Goal: Contribute content: Add original content to the website for others to see

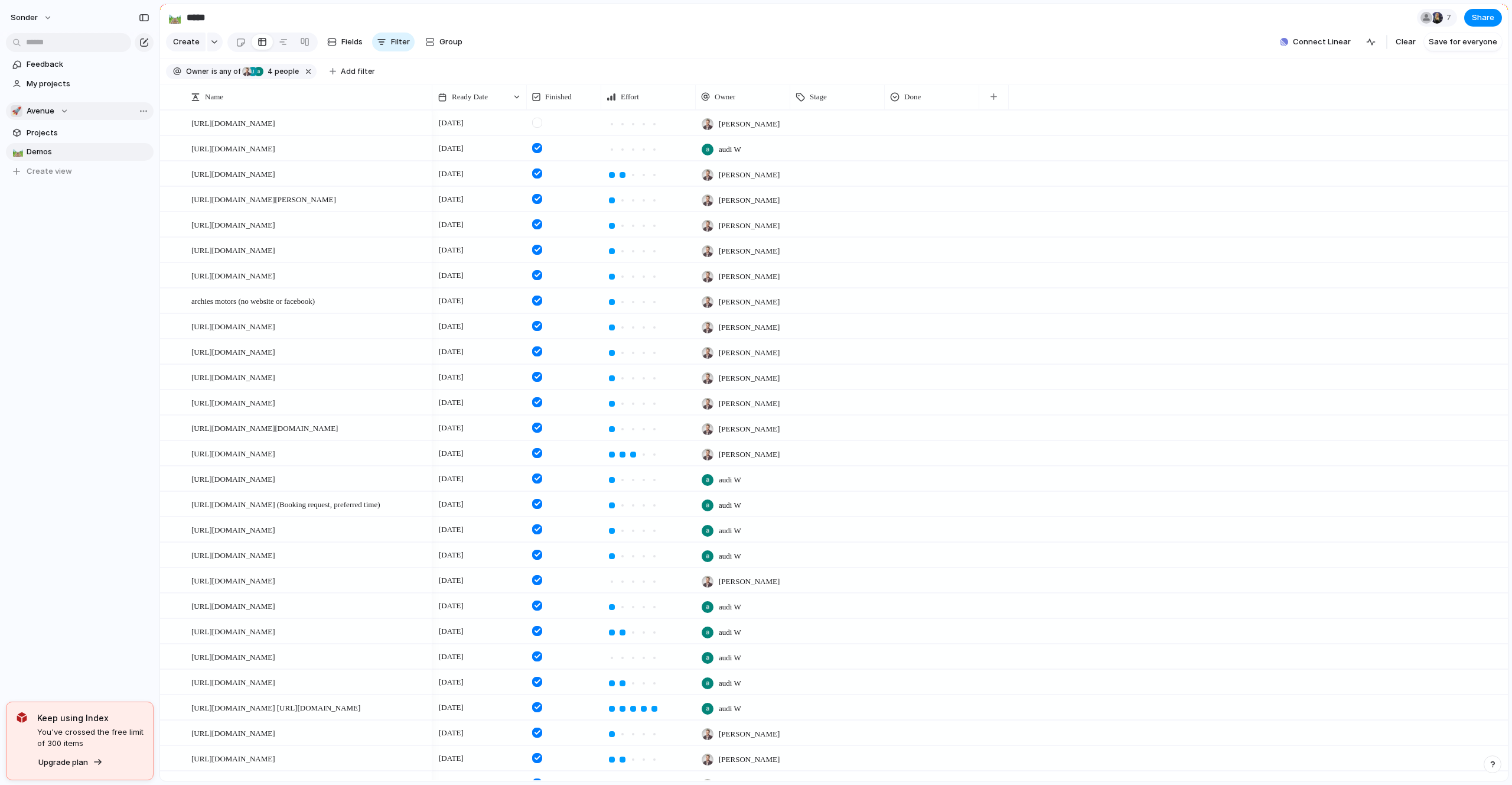
click at [51, 114] on span "Avenue" at bounding box center [40, 111] width 27 height 12
click at [65, 165] on li "🥶 Audi's Board" at bounding box center [79, 159] width 133 height 20
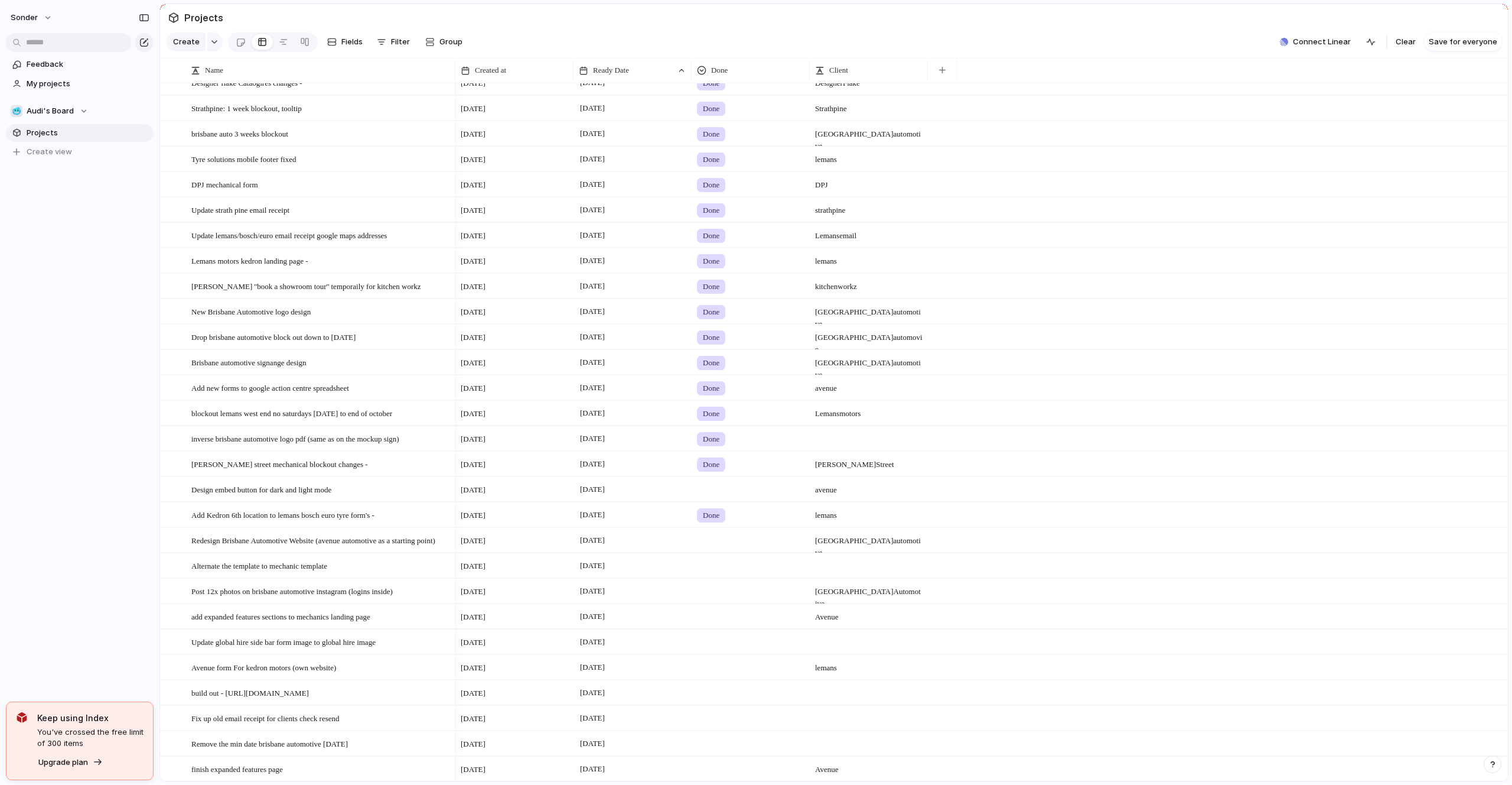
scroll to position [599, 0]
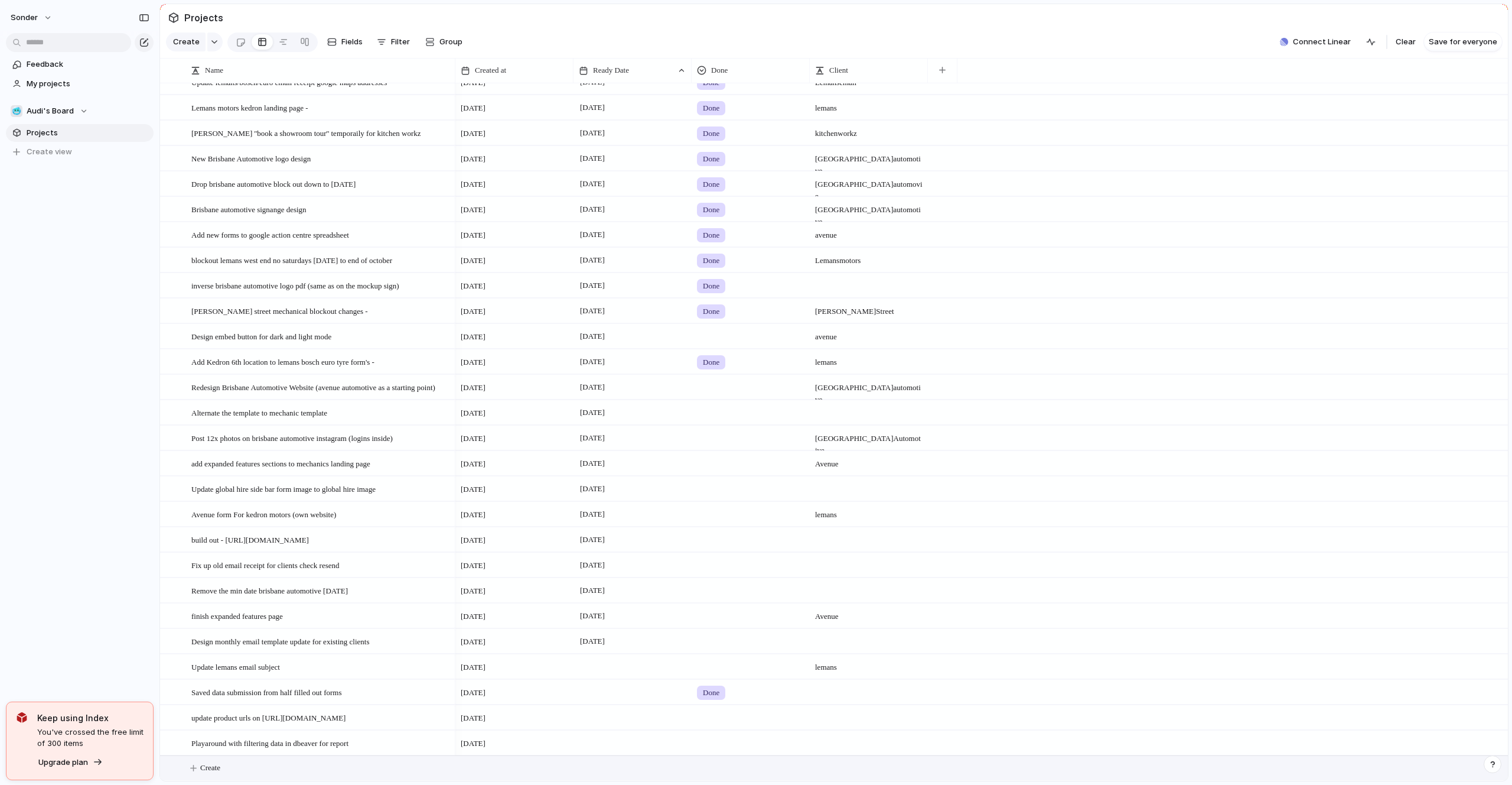
click at [258, 766] on button "Create" at bounding box center [849, 768] width 1354 height 25
click at [258, 766] on textarea at bounding box center [319, 769] width 256 height 15
type textarea "*"
type textarea "**********"
click at [604, 769] on div at bounding box center [633, 767] width 118 height 25
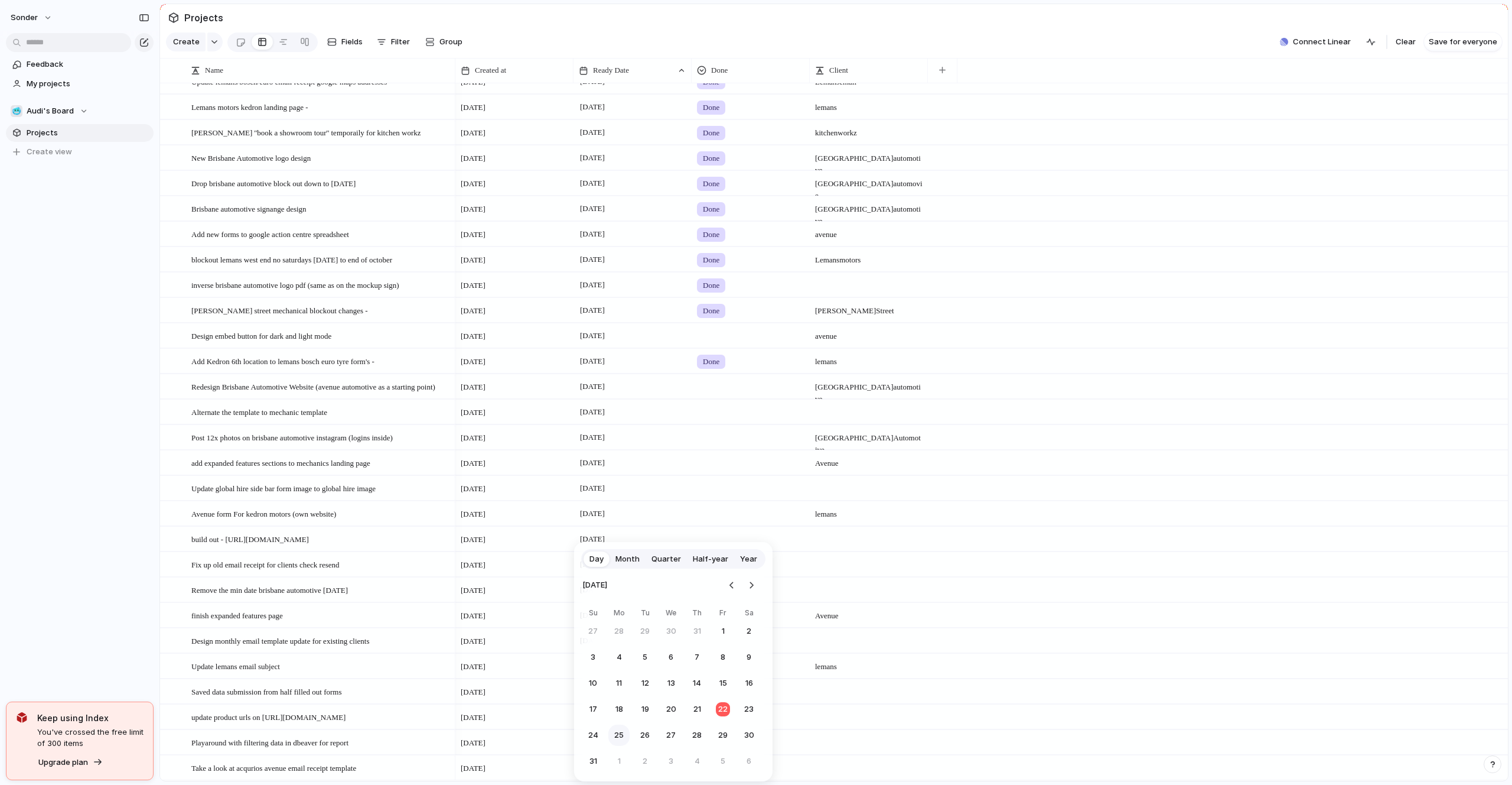
click at [628, 732] on button "25" at bounding box center [619, 735] width 22 height 22
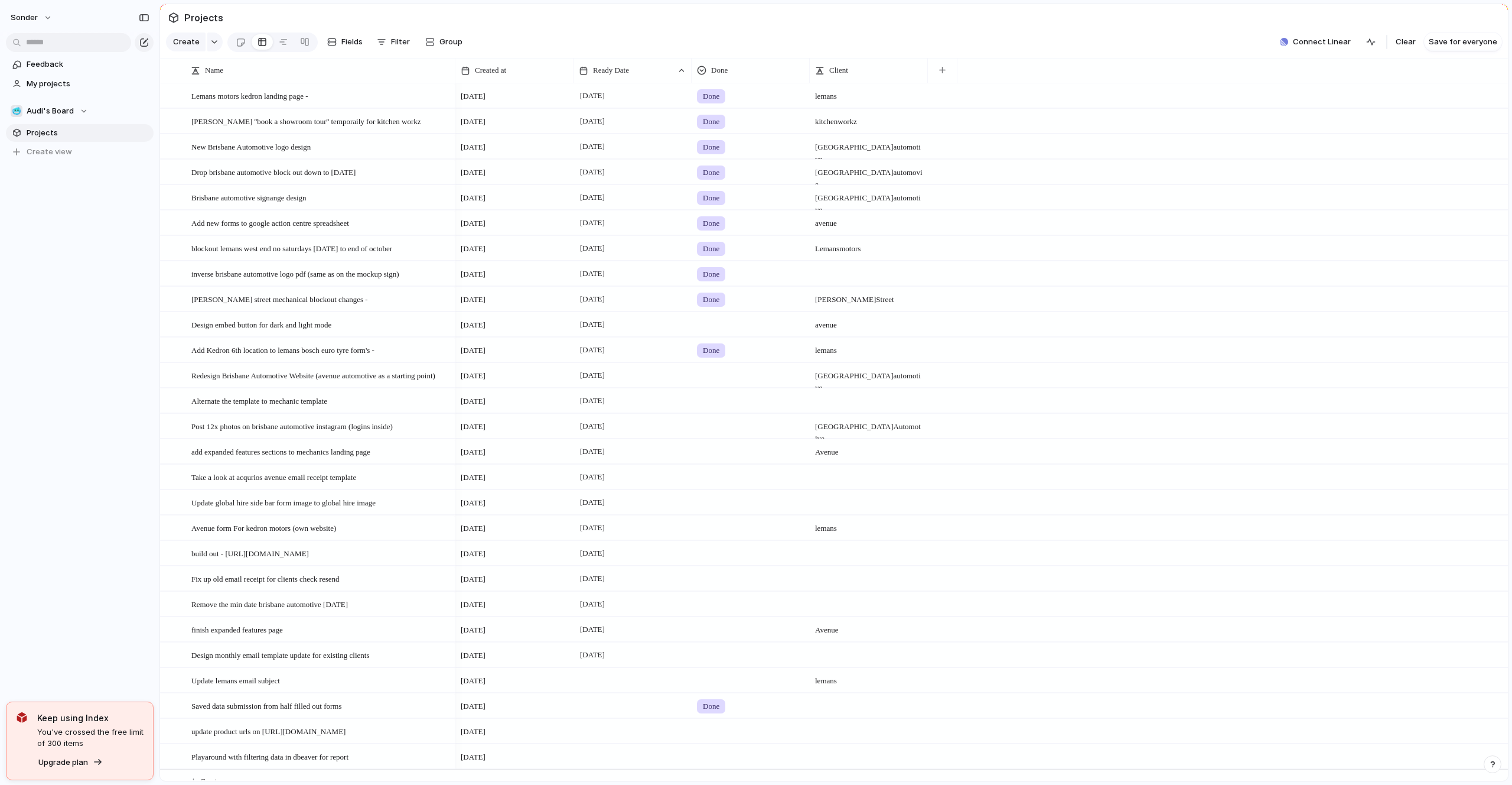
scroll to position [625, 0]
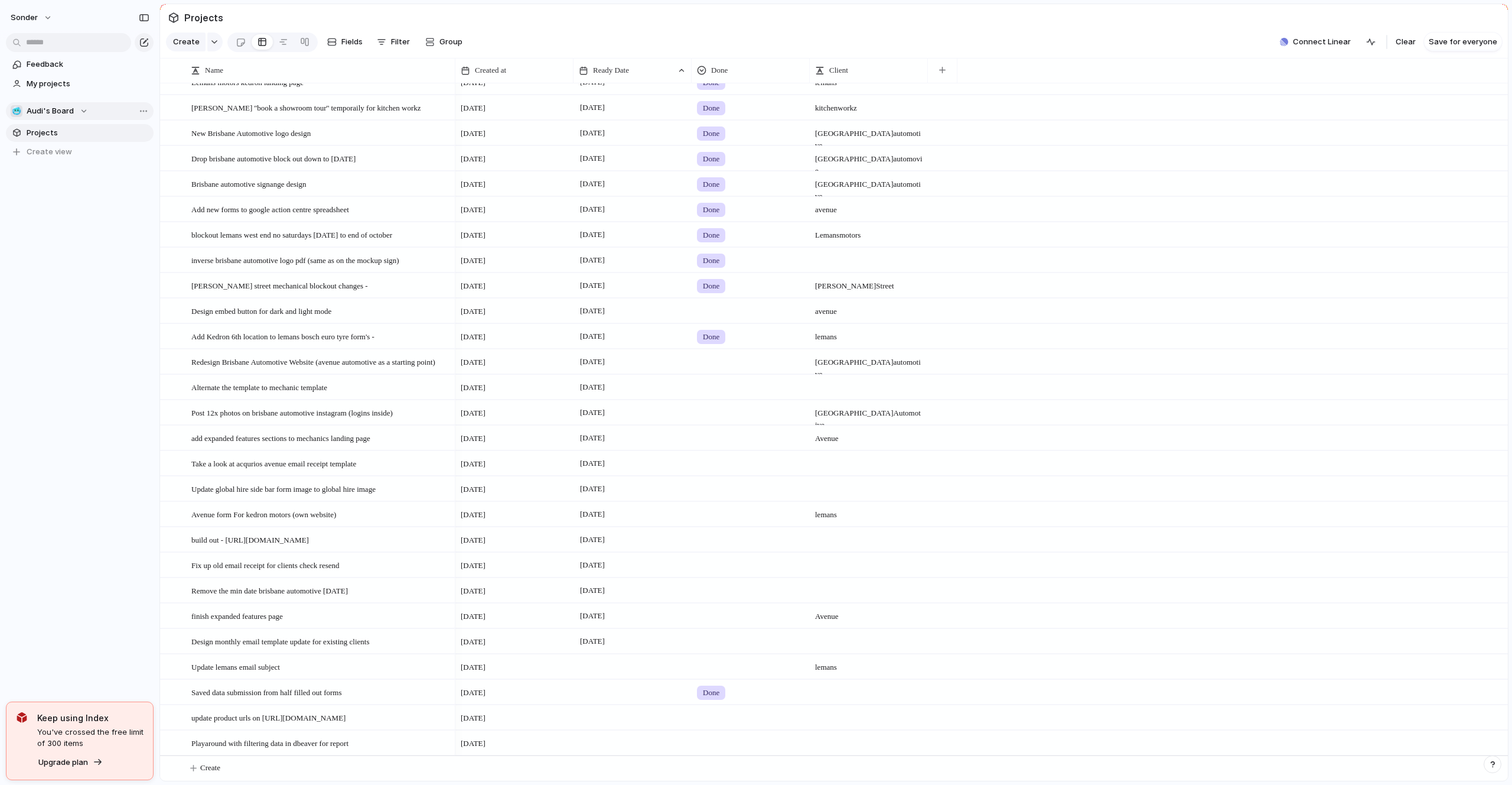
click at [72, 111] on span "Audi's Board" at bounding box center [50, 111] width 47 height 12
click at [62, 236] on li "💅 [PERSON_NAME]" at bounding box center [79, 239] width 133 height 20
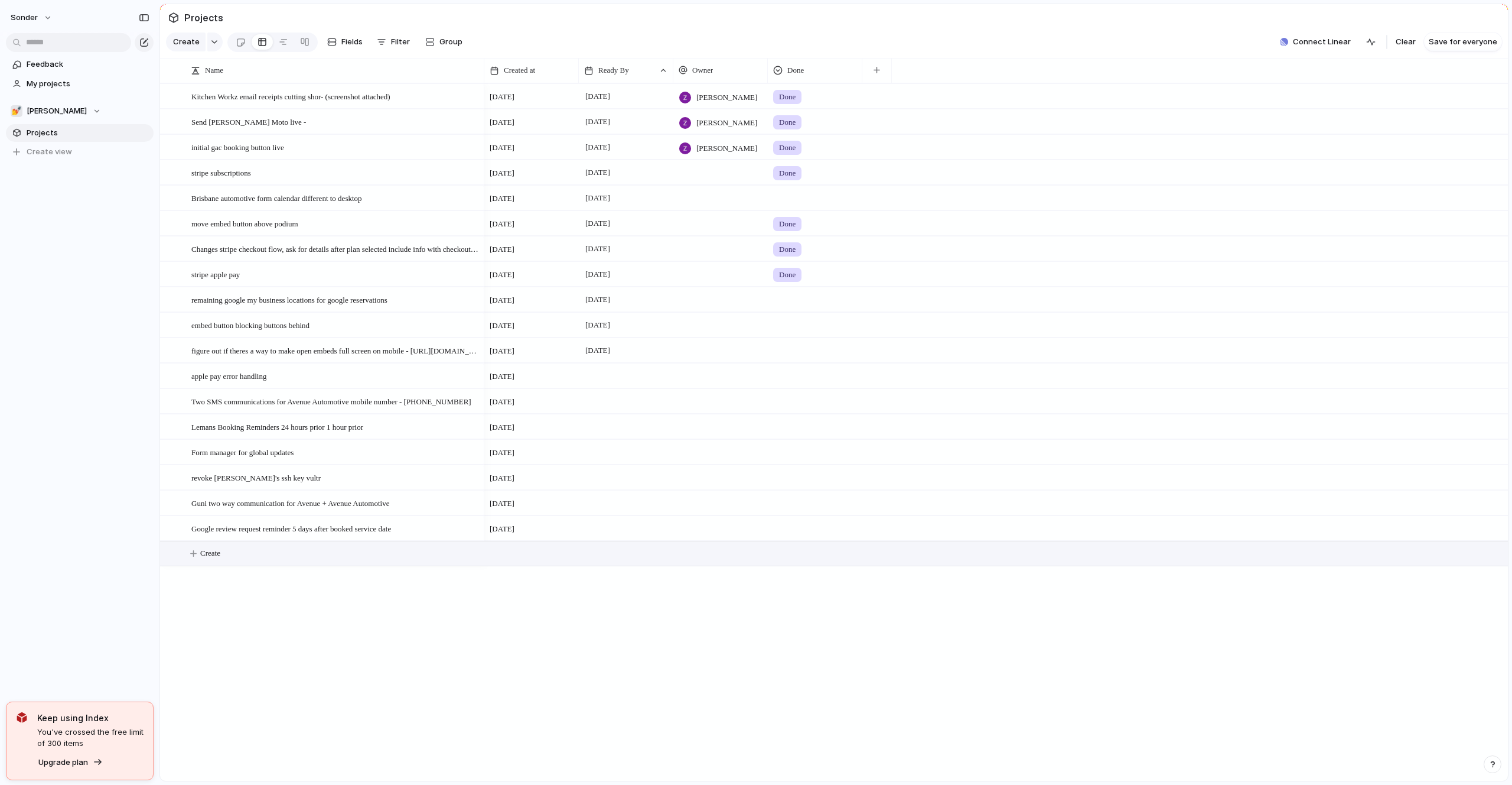
click at [301, 564] on button "Create" at bounding box center [849, 553] width 1354 height 25
type textarea "**********"
